Goal: Task Accomplishment & Management: Manage account settings

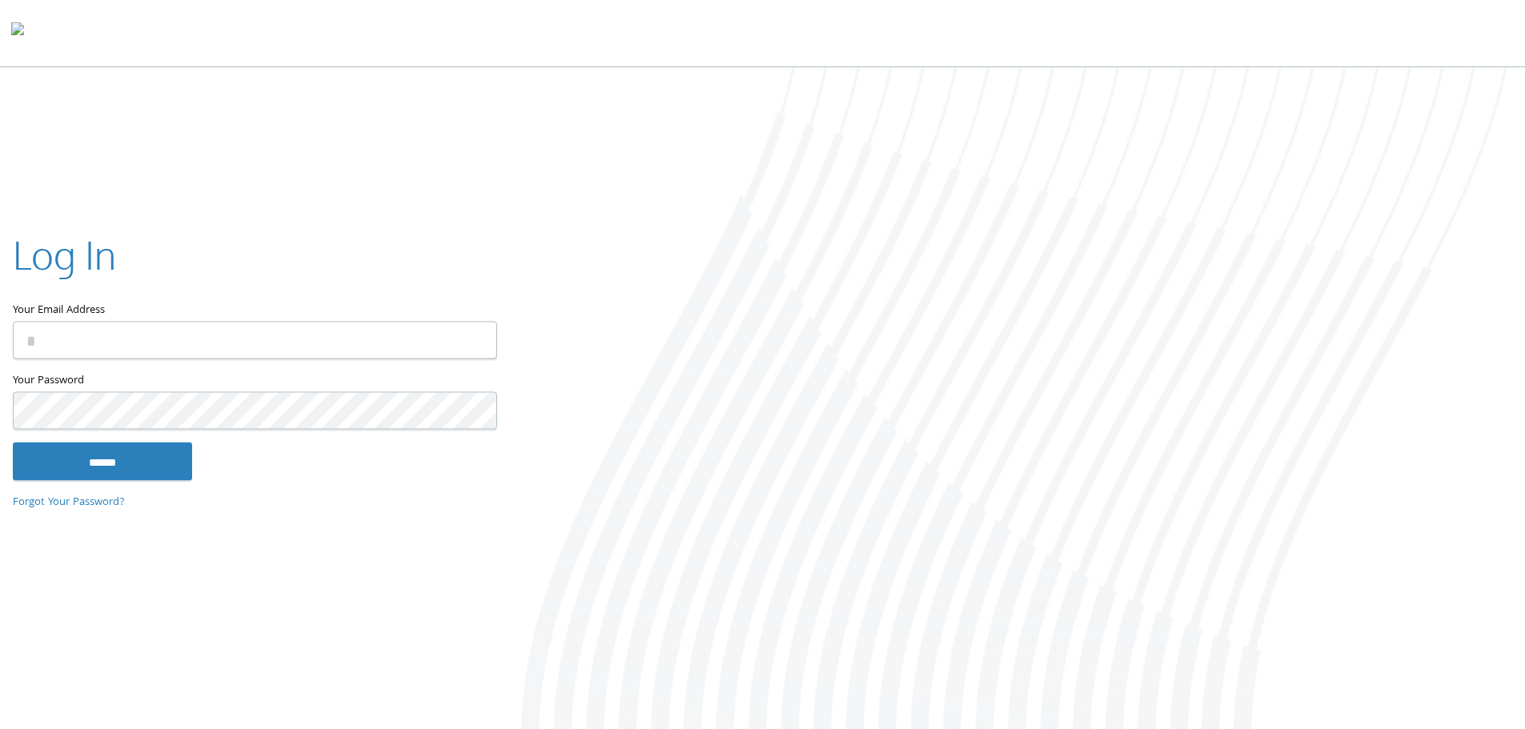
type input "**********"
click at [208, 459] on div "******" at bounding box center [254, 461] width 483 height 38
click at [101, 447] on input "******" at bounding box center [102, 461] width 179 height 38
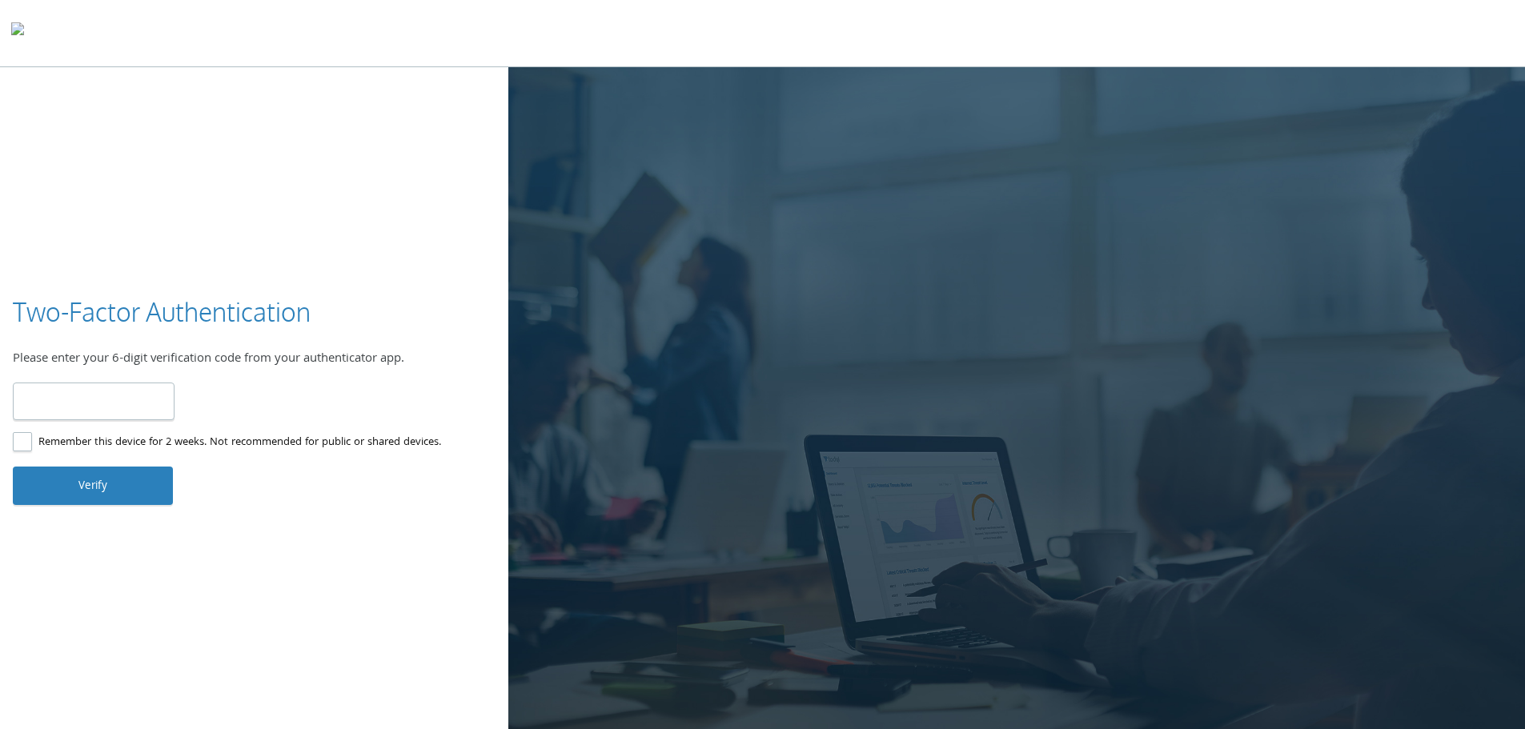
type input "******"
